Goal: Task Accomplishment & Management: Manage account settings

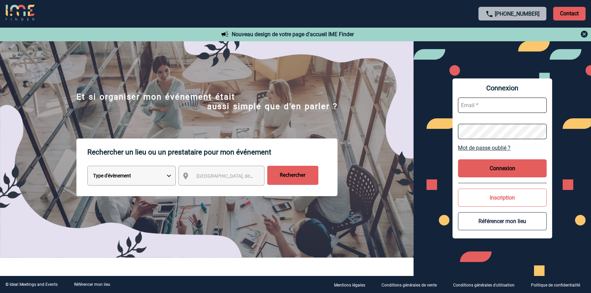
type input "blemonnier@ime-groupe.com"
click at [468, 167] on button "Connexion" at bounding box center [502, 168] width 89 height 18
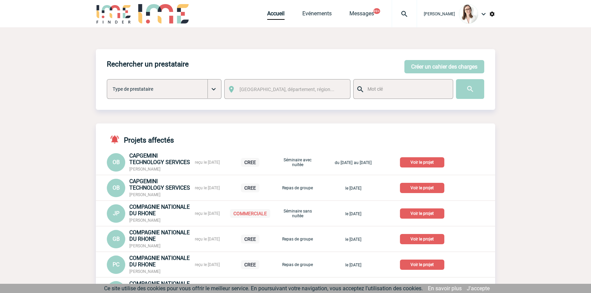
click at [398, 17] on img at bounding box center [404, 14] width 25 height 8
type input "2000421655"
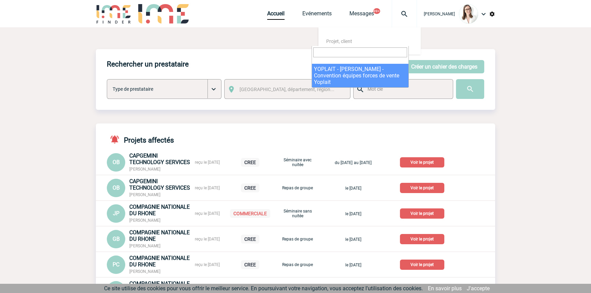
select select "21156"
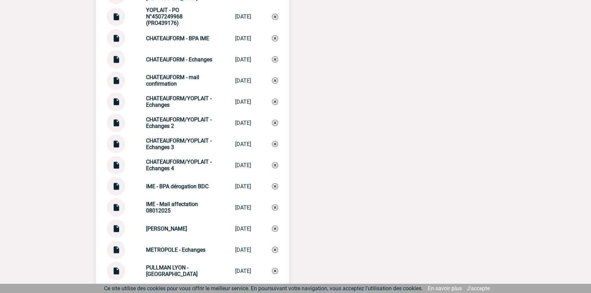
scroll to position [853, 0]
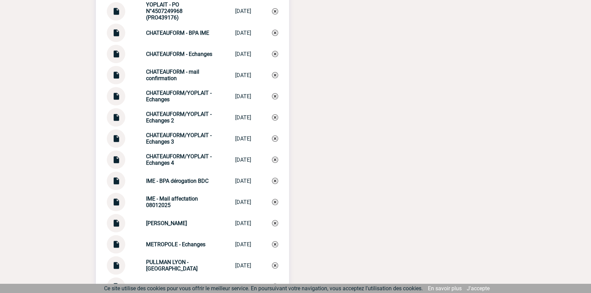
click at [177, 159] on strong "CHATEAUFORM/YOPLAIT - Echanges 4" at bounding box center [178, 159] width 65 height 13
click at [178, 159] on strong "CHATEAUFORM/YOPLAIT - Echanges 4" at bounding box center [178, 159] width 65 height 13
click at [177, 159] on strong "CHATEAUFORM/YOPLAIT - Echanges 4" at bounding box center [178, 159] width 65 height 13
copy div "CHATEAUFORM/YOPLAIT - Echanges 4 CHATEAUFORM/YOP..."
click at [276, 163] on img at bounding box center [275, 160] width 6 height 6
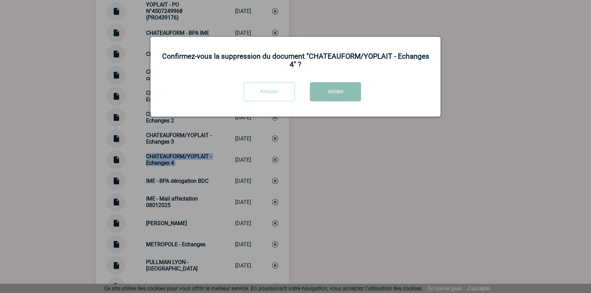
click at [324, 92] on button "Valider" at bounding box center [335, 91] width 51 height 19
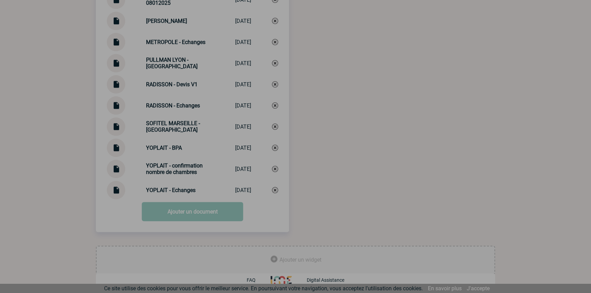
scroll to position [1039, 0]
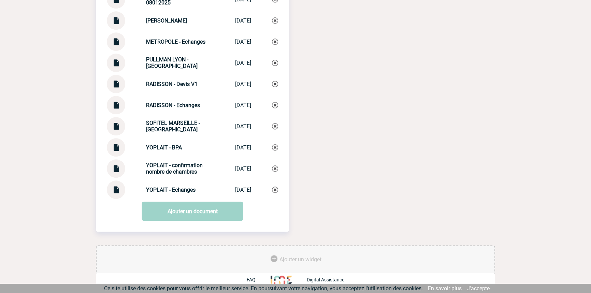
click at [167, 210] on link "Ajouter un document" at bounding box center [192, 211] width 101 height 19
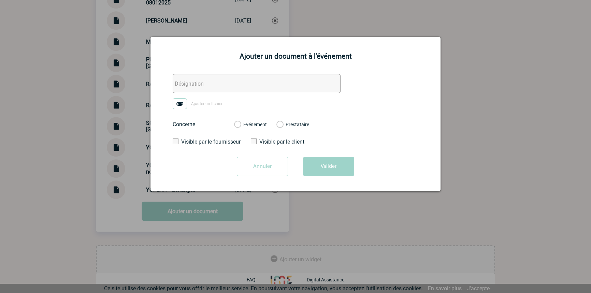
drag, startPoint x: 185, startPoint y: 78, endPoint x: 181, endPoint y: 96, distance: 18.0
click at [185, 78] on input "text" at bounding box center [257, 83] width 168 height 19
paste input "CHATEAUFORM/YOPLAIT - Echanges 4"
type input "CHATEAUFORM/YOPLAIT - Echanges 4"
click at [179, 102] on img at bounding box center [180, 103] width 14 height 11
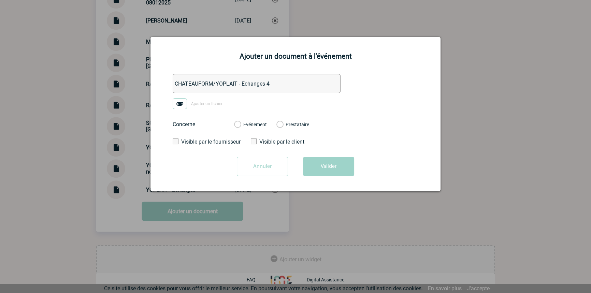
click at [0, 0] on input "Ajouter un fichier" at bounding box center [0, 0] width 0 height 0
click at [255, 129] on div "Evénement Prestataire" at bounding box center [272, 125] width 86 height 18
click at [240, 127] on label "Evénement" at bounding box center [237, 125] width 6 height 6
click at [0, 0] on input "Evénement" at bounding box center [0, 0] width 0 height 0
click at [328, 161] on button "Valider" at bounding box center [328, 166] width 51 height 19
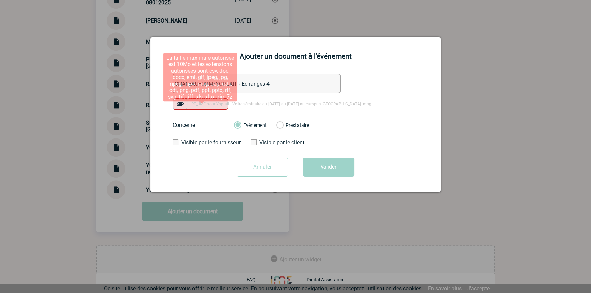
click at [180, 103] on img at bounding box center [180, 104] width 14 height 11
click at [0, 0] on input "RE_ IME pour Yoplait - Votre séminaire du 10 au 12 décembre au campus Saint Jus…" at bounding box center [0, 0] width 0 height 0
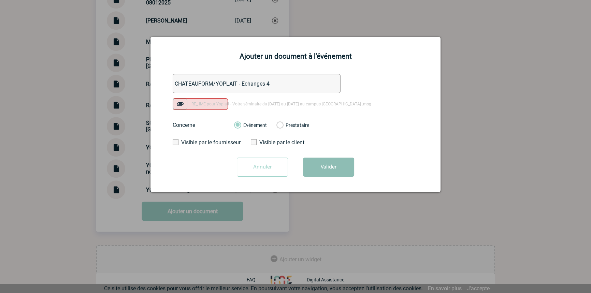
click at [333, 176] on button "Valider" at bounding box center [328, 167] width 51 height 19
click at [258, 172] on input "Annuler" at bounding box center [262, 167] width 51 height 19
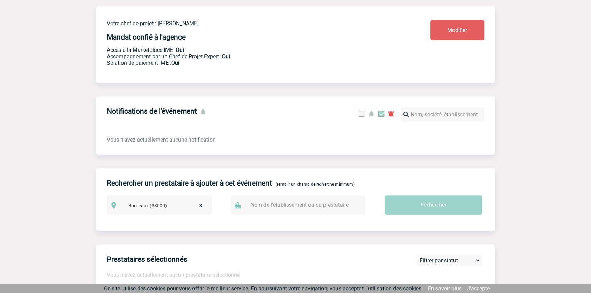
scroll to position [0, 0]
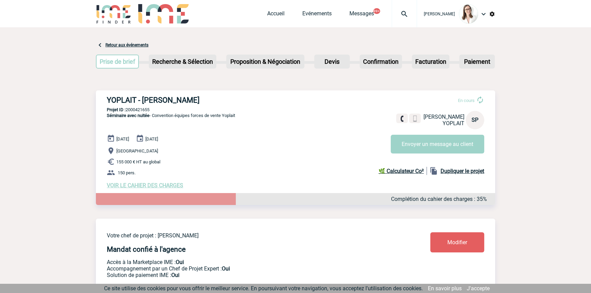
click at [394, 10] on img at bounding box center [404, 14] width 25 height 8
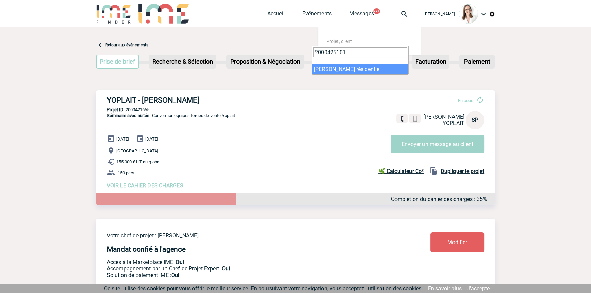
type input "2000425101"
select select "24602"
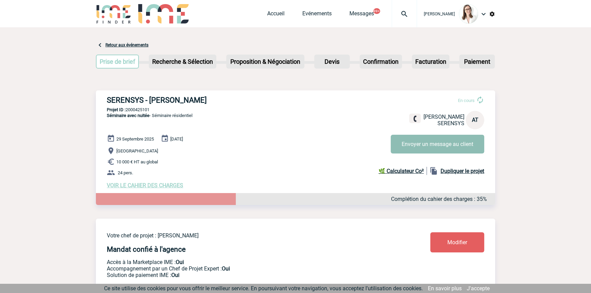
click at [439, 150] on button "Envoyer un message au client" at bounding box center [437, 144] width 93 height 19
click at [392, 15] on img at bounding box center [404, 14] width 25 height 8
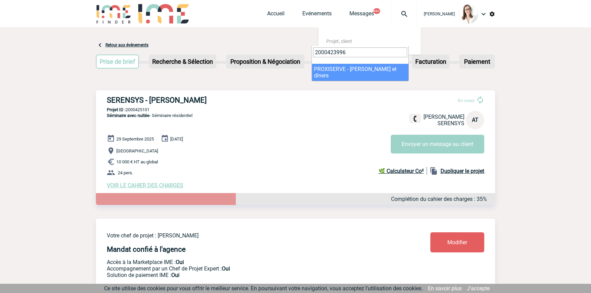
type input "2000423996"
select select "23497"
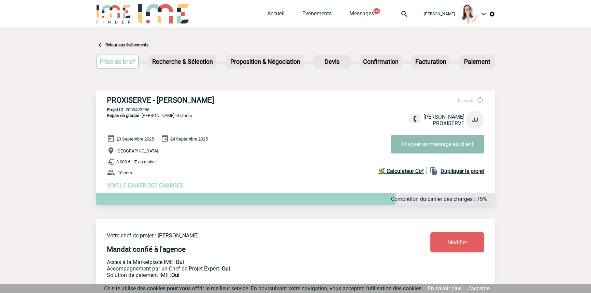
click at [406, 146] on button "Envoyer un message au client" at bounding box center [437, 144] width 93 height 19
click at [396, 14] on img at bounding box center [404, 14] width 25 height 8
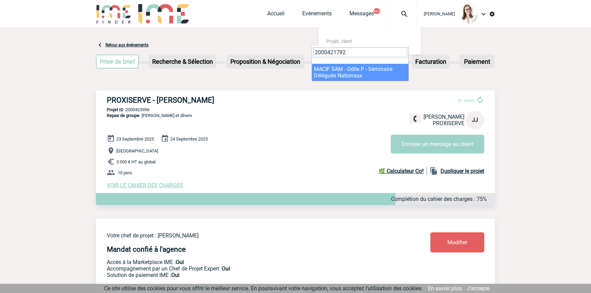
type input "2000421792"
select select "21293"
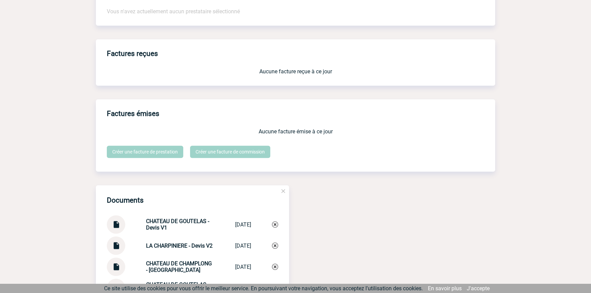
scroll to position [848, 0]
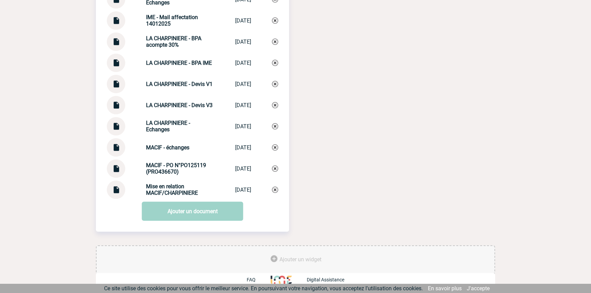
click at [169, 184] on strong "Mise en relation MACIF/CHARPINIERE" at bounding box center [172, 189] width 52 height 13
click at [167, 184] on strong "Mise en relation MACIF/CHARPINIERE" at bounding box center [172, 189] width 52 height 13
click at [171, 191] on strong "Mise en relation MACIF/CHARPINIERE" at bounding box center [172, 189] width 52 height 13
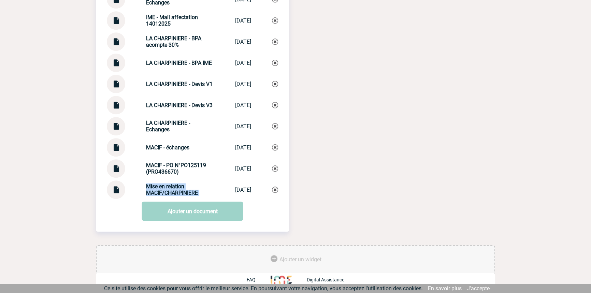
click at [172, 191] on strong "Mise en relation MACIF/CHARPINIERE" at bounding box center [172, 189] width 52 height 13
copy div "Mise en relation MACIF/CHARPINIERE Mise en relatio..."
click at [275, 187] on img at bounding box center [275, 190] width 6 height 6
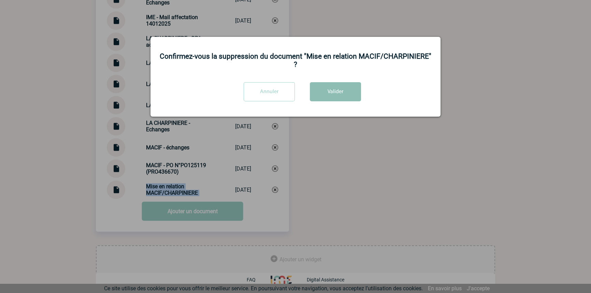
click at [335, 84] on button "Valider" at bounding box center [335, 91] width 51 height 19
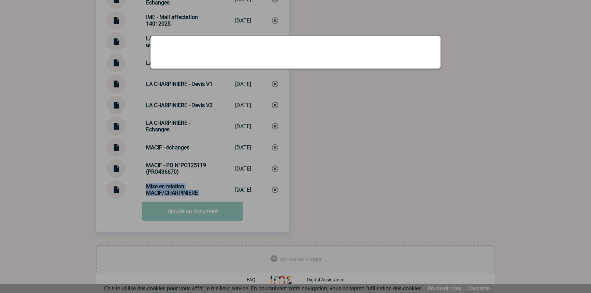
scroll to position [827, 0]
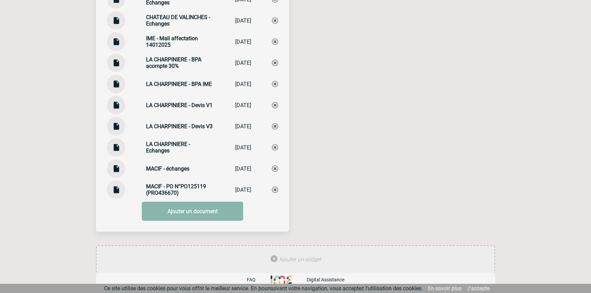
click at [167, 211] on link "Ajouter un document" at bounding box center [192, 211] width 101 height 19
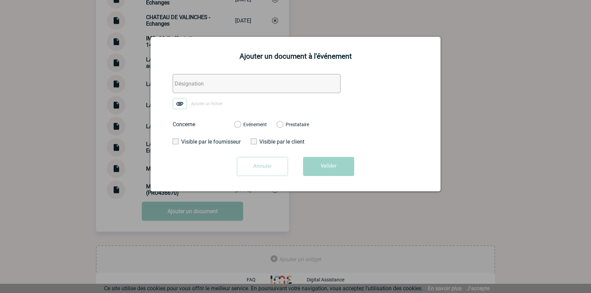
click at [188, 74] on div "Ajouter un document à l'événement Ajouter un fichier Concerne Evénement Prestat…" at bounding box center [295, 114] width 290 height 155
click at [179, 96] on form "Ajouter un fichier Concerne Evénement Prestataire Visible par le fournisseur Vi…" at bounding box center [295, 127] width 273 height 107
drag, startPoint x: 185, startPoint y: 86, endPoint x: 181, endPoint y: 99, distance: 13.6
click at [185, 86] on input "text" at bounding box center [257, 83] width 168 height 19
paste input "Mise en relation MACIF/CHARPINIERE"
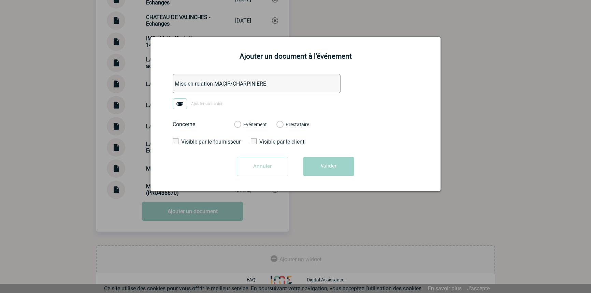
type input "Mise en relation MACIF/CHARPINIERE"
click at [180, 106] on img at bounding box center [180, 103] width 14 height 11
click at [0, 0] on input "Ajouter un fichier" at bounding box center [0, 0] width 0 height 0
drag, startPoint x: 257, startPoint y: 127, endPoint x: 273, endPoint y: 141, distance: 21.5
click at [240, 126] on label "Evénement" at bounding box center [237, 125] width 6 height 6
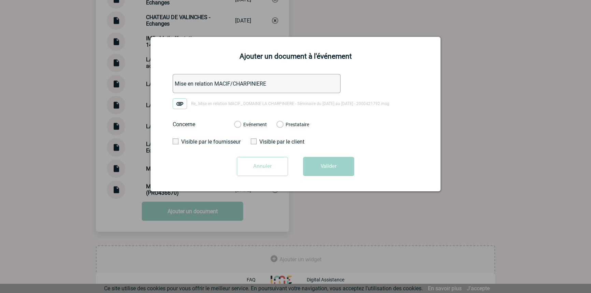
click at [0, 0] on input "Evénement" at bounding box center [0, 0] width 0 height 0
click at [323, 177] on div "Annuler Valider" at bounding box center [295, 169] width 273 height 24
click at [326, 166] on button "Valider" at bounding box center [328, 166] width 51 height 19
